Goal: Task Accomplishment & Management: Manage account settings

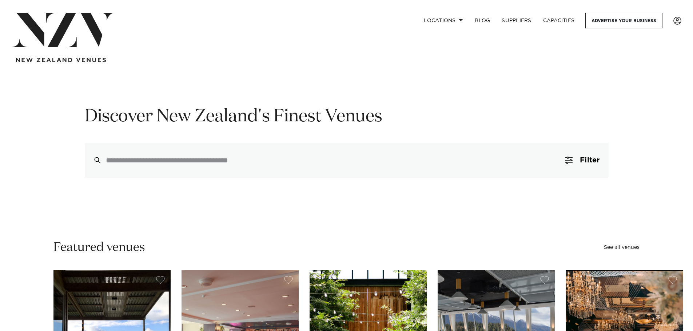
click at [677, 21] on span at bounding box center [677, 21] width 8 height 8
click at [660, 43] on link "EDIT PROFILE" at bounding box center [652, 43] width 58 height 11
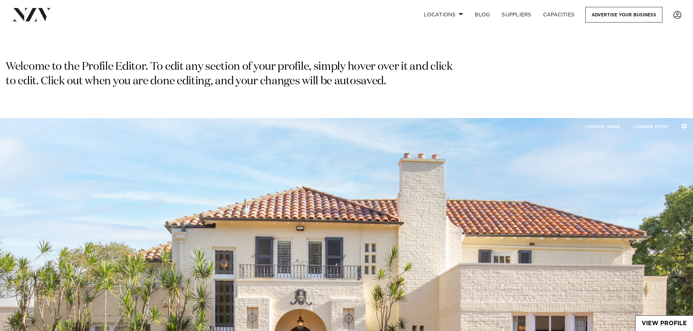
type input "**********"
type input "****"
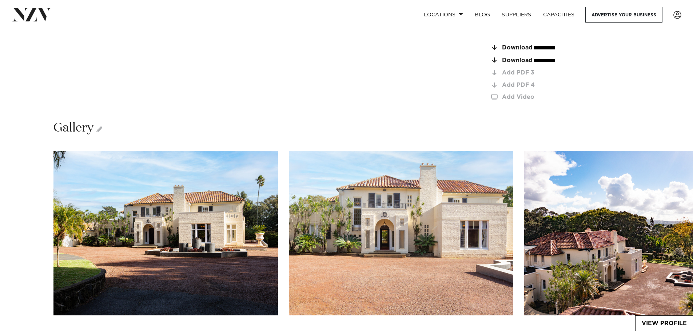
scroll to position [1127, 0]
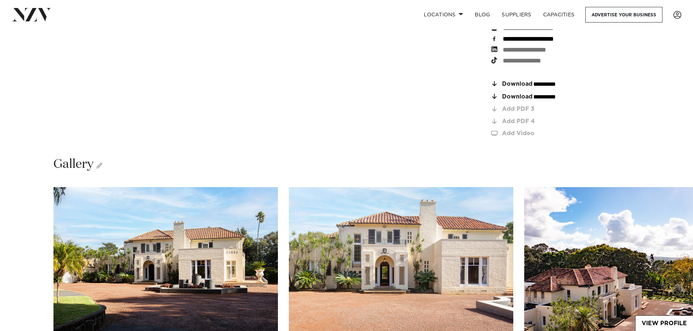
click at [523, 81] on span "Download" at bounding box center [517, 84] width 31 height 6
click at [599, 95] on icon "button" at bounding box center [597, 97] width 4 height 4
click at [599, 82] on icon "button" at bounding box center [597, 84] width 4 height 4
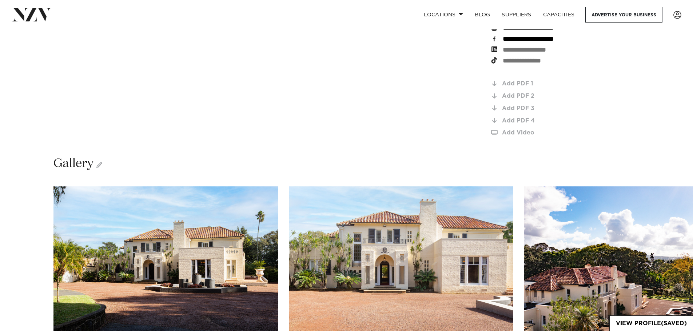
click at [517, 81] on div "Add PDF 1" at bounding box center [555, 84] width 107 height 6
click at [521, 130] on link "Add Video" at bounding box center [549, 133] width 119 height 6
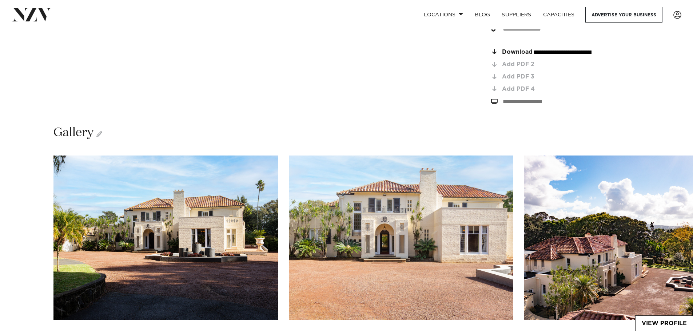
scroll to position [1273, 0]
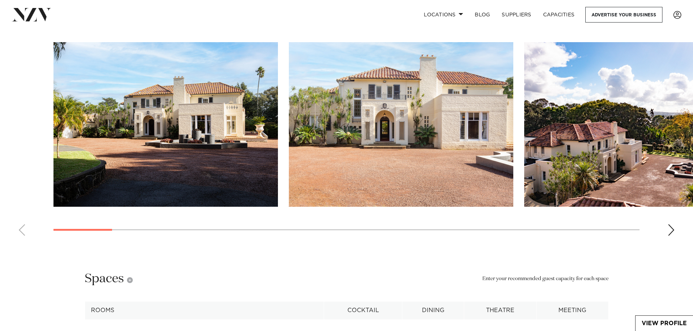
click at [670, 224] on div "Next slide" at bounding box center [670, 230] width 7 height 12
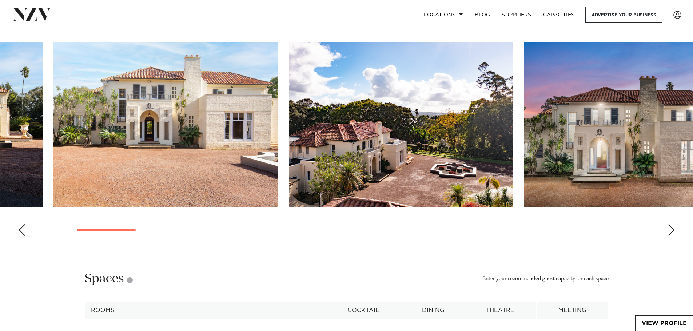
click at [670, 224] on div "Next slide" at bounding box center [670, 230] width 7 height 12
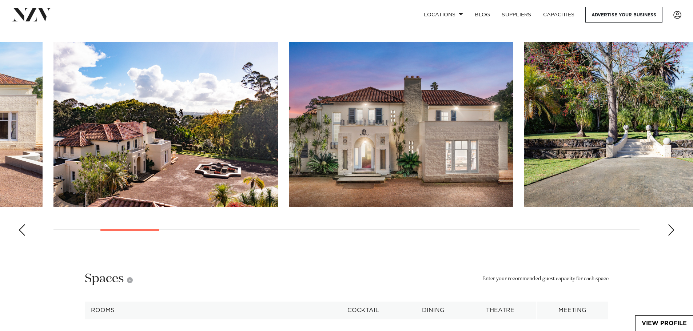
click at [670, 224] on div "Next slide" at bounding box center [670, 230] width 7 height 12
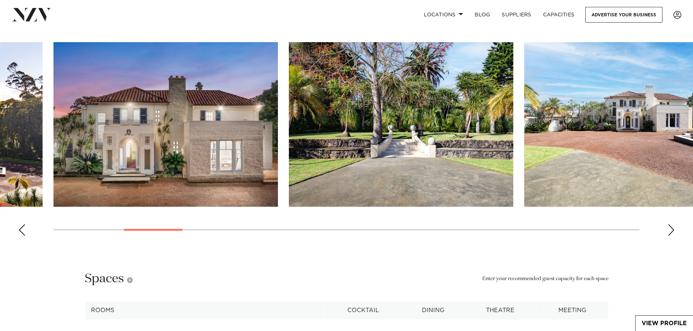
click at [670, 224] on div "Next slide" at bounding box center [670, 230] width 7 height 12
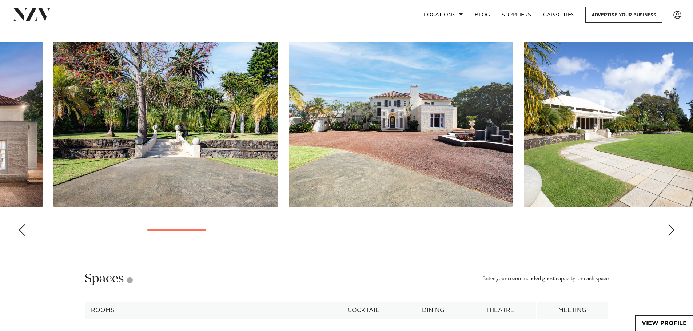
click at [670, 224] on div "Next slide" at bounding box center [670, 230] width 7 height 12
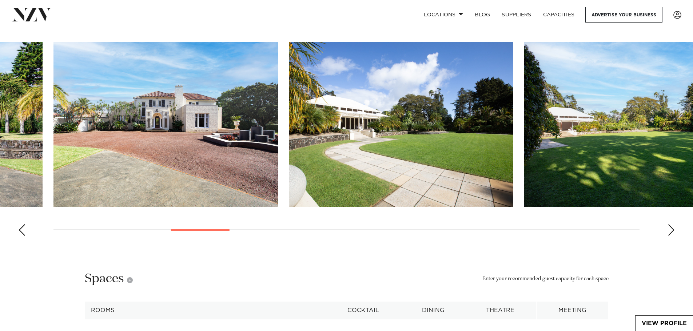
click at [670, 224] on div "Next slide" at bounding box center [670, 230] width 7 height 12
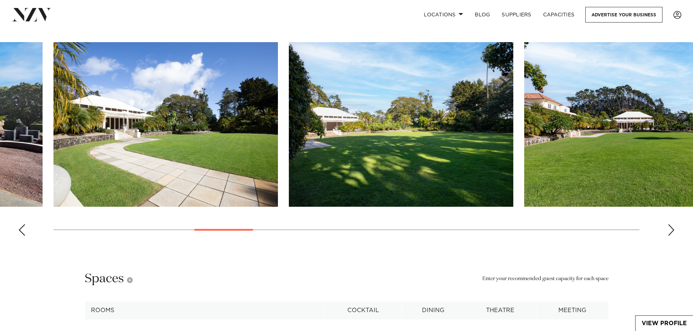
click at [670, 224] on div "Next slide" at bounding box center [670, 230] width 7 height 12
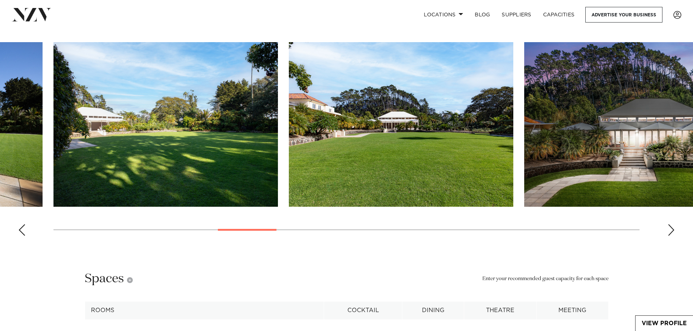
click at [670, 224] on div "Next slide" at bounding box center [670, 230] width 7 height 12
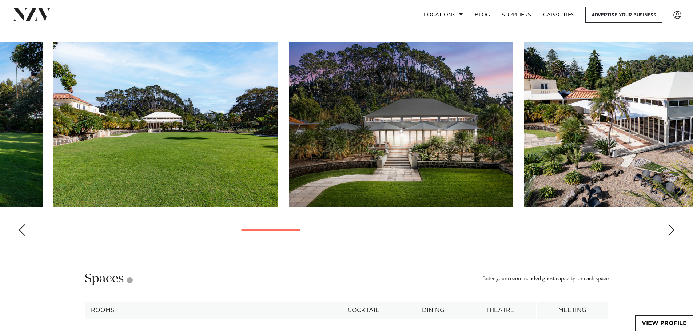
click at [670, 224] on div "Next slide" at bounding box center [670, 230] width 7 height 12
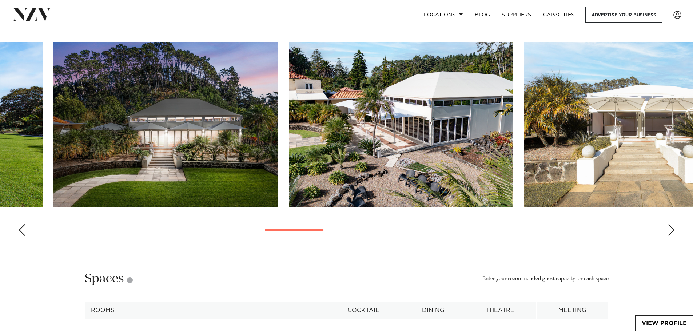
click at [670, 224] on div "Next slide" at bounding box center [670, 230] width 7 height 12
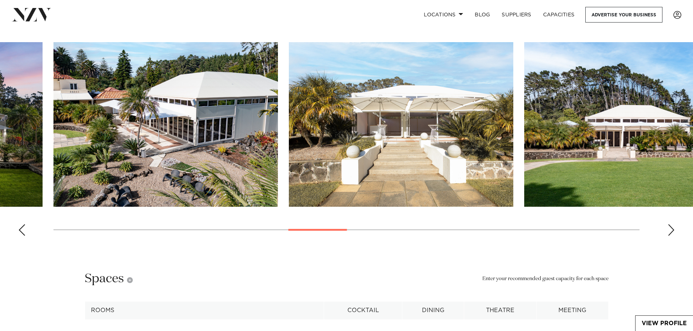
click at [670, 224] on div "Next slide" at bounding box center [670, 230] width 7 height 12
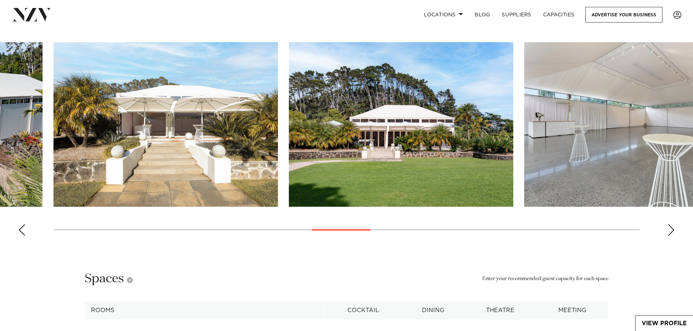
click at [670, 224] on div "Next slide" at bounding box center [670, 230] width 7 height 12
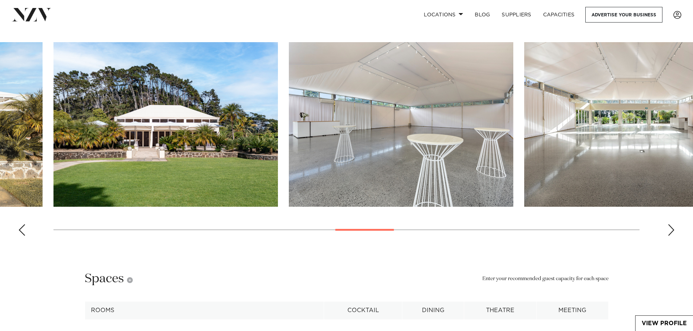
click at [670, 224] on div "Next slide" at bounding box center [670, 230] width 7 height 12
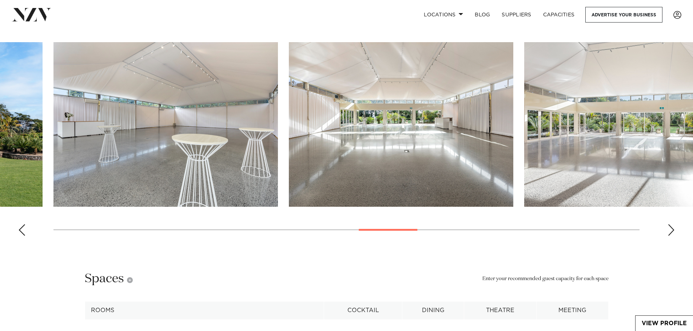
click at [670, 224] on div "Next slide" at bounding box center [670, 230] width 7 height 12
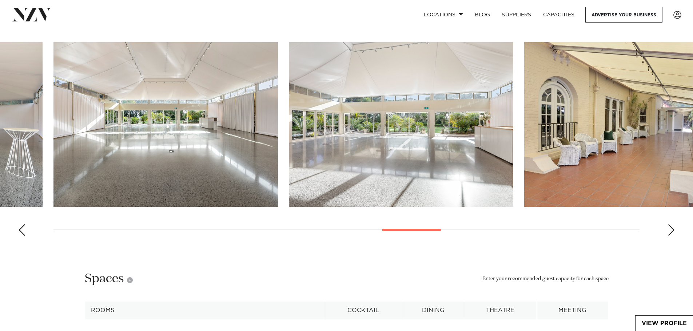
click at [670, 224] on div "Next slide" at bounding box center [670, 230] width 7 height 12
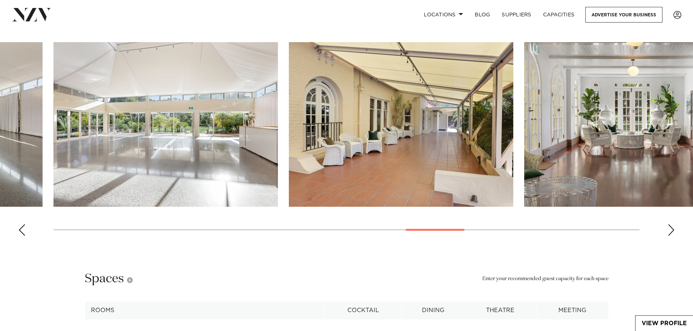
click at [670, 224] on div "Next slide" at bounding box center [670, 230] width 7 height 12
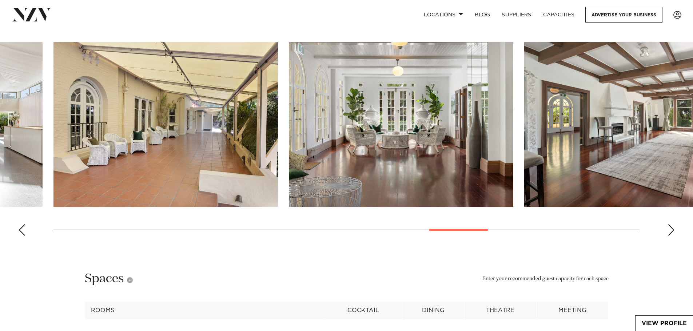
click at [670, 224] on div "Next slide" at bounding box center [670, 230] width 7 height 12
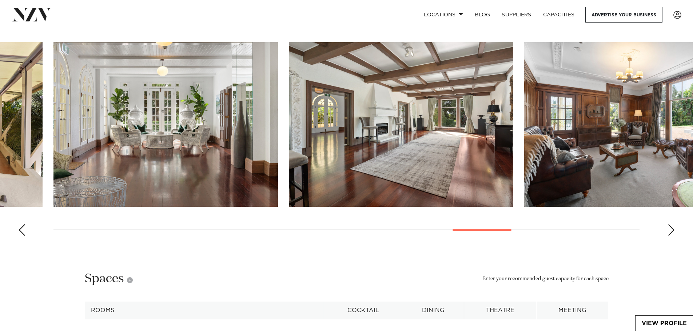
click at [670, 224] on div "Next slide" at bounding box center [670, 230] width 7 height 12
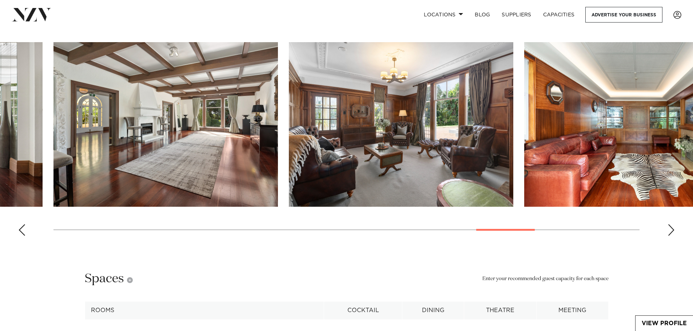
click at [670, 224] on div "Next slide" at bounding box center [670, 230] width 7 height 12
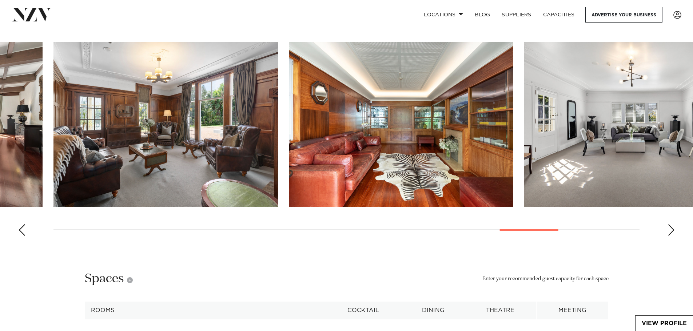
click at [670, 224] on div "Next slide" at bounding box center [670, 230] width 7 height 12
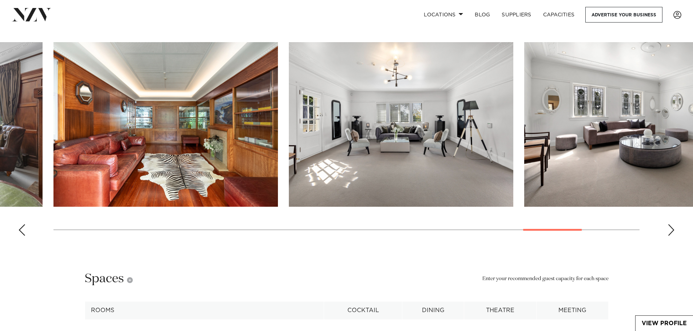
click at [670, 224] on div "Next slide" at bounding box center [670, 230] width 7 height 12
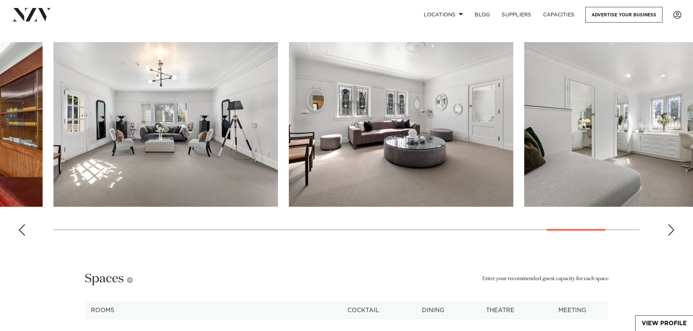
click at [670, 224] on div "Next slide" at bounding box center [670, 230] width 7 height 12
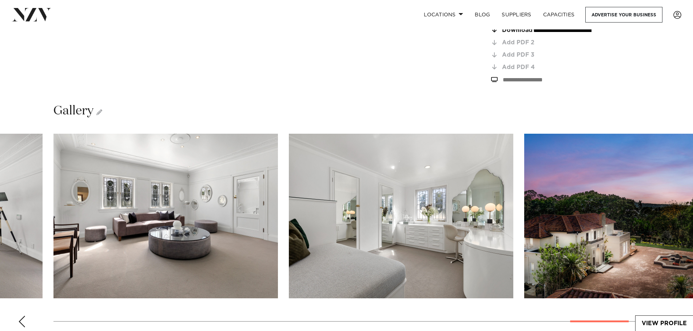
scroll to position [1236, 0]
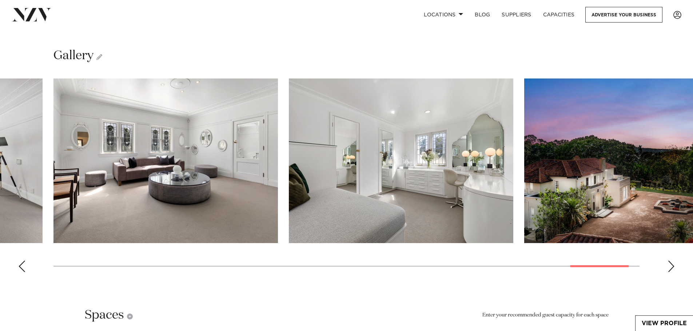
click at [101, 54] on icon at bounding box center [99, 57] width 6 height 6
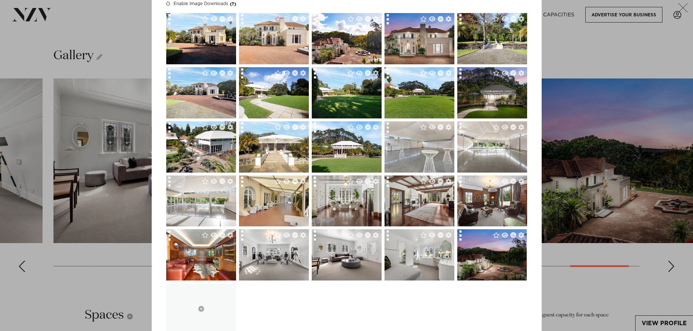
scroll to position [115, 0]
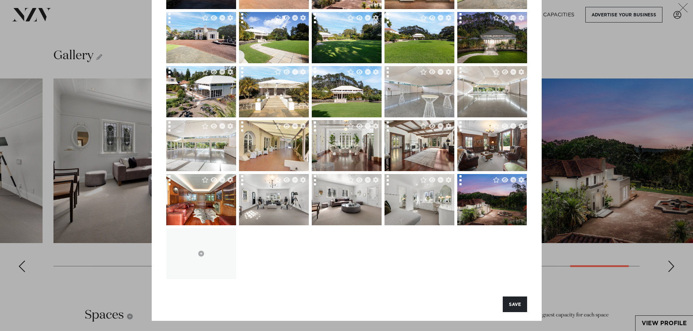
click at [519, 306] on button "SAVE" at bounding box center [515, 305] width 24 height 16
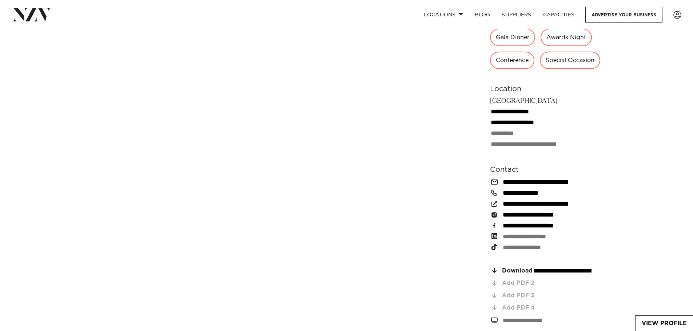
scroll to position [946, 0]
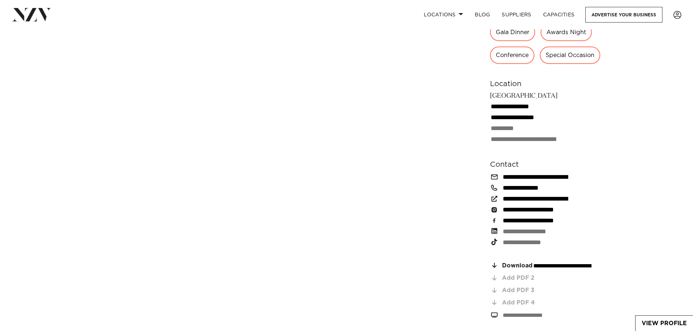
click at [528, 275] on div "Add PDF 2" at bounding box center [555, 278] width 107 height 6
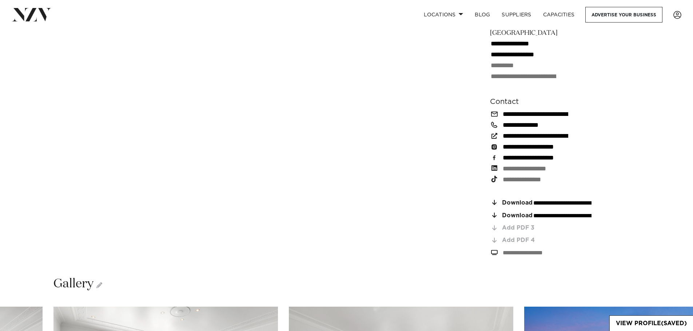
scroll to position [1018, 0]
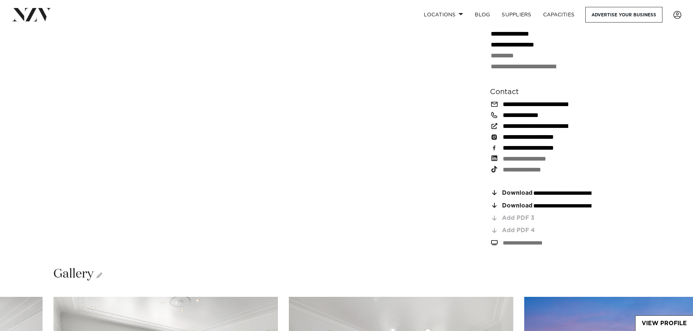
drag, startPoint x: 535, startPoint y: 197, endPoint x: 651, endPoint y: 203, distance: 116.6
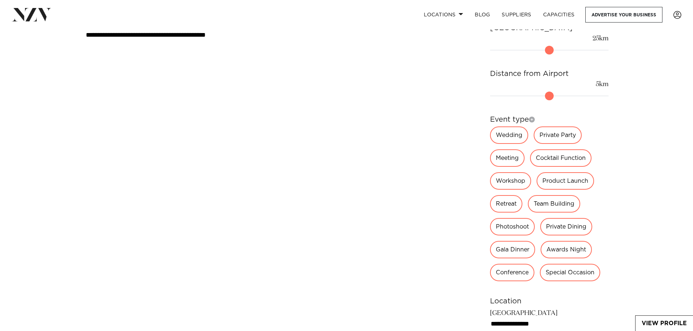
scroll to position [727, 0]
click at [532, 117] on icon at bounding box center [532, 120] width 6 height 6
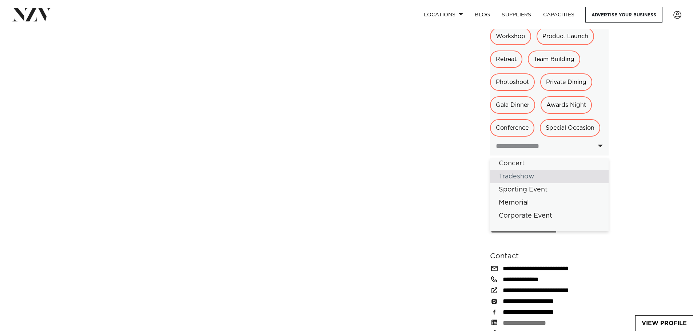
scroll to position [909, 0]
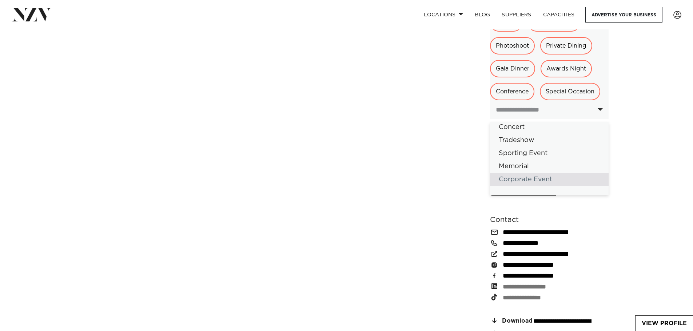
click at [547, 173] on div "Corporate Event" at bounding box center [549, 179] width 119 height 13
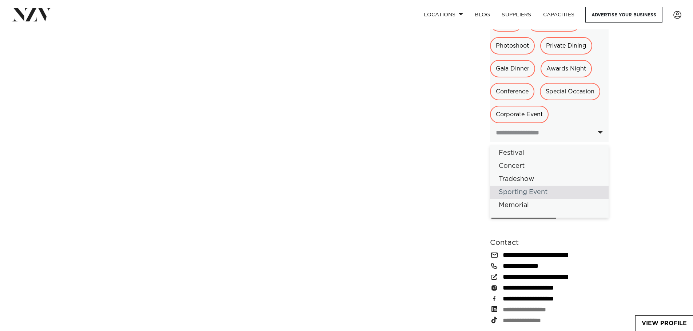
scroll to position [49, 0]
click at [530, 196] on div "Memorial" at bounding box center [549, 202] width 119 height 13
select select
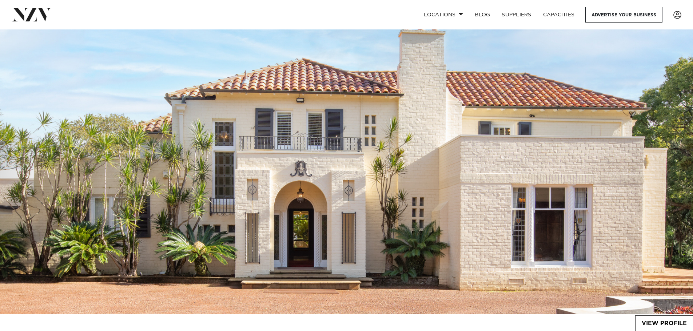
scroll to position [145, 0]
